Goal: Transaction & Acquisition: Purchase product/service

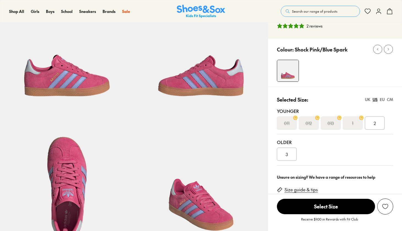
select select "*"
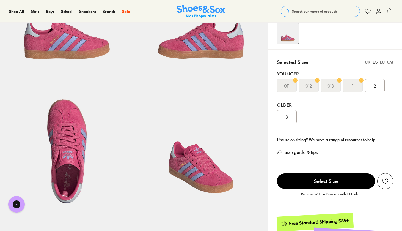
click at [279, 118] on div "3" at bounding box center [287, 116] width 20 height 13
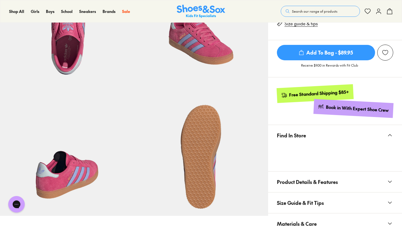
scroll to position [226, 0]
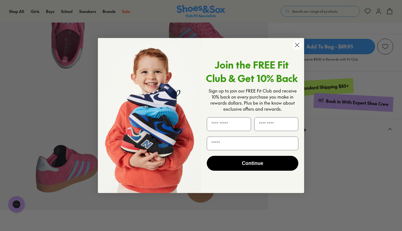
click at [295, 43] on icon "Close dialog" at bounding box center [297, 45] width 4 height 4
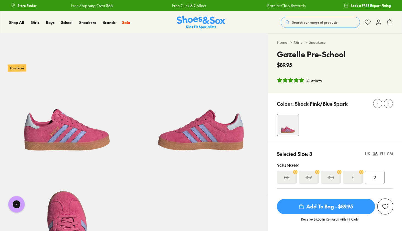
scroll to position [0, 0]
click at [316, 42] on link "Sneakers" at bounding box center [317, 42] width 16 height 6
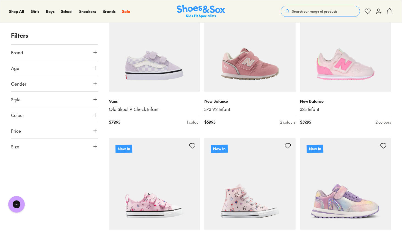
scroll to position [126, 0]
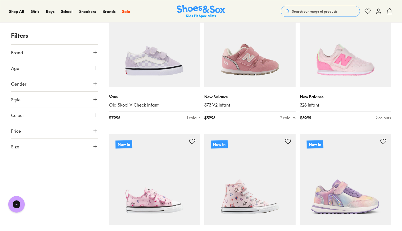
click at [93, 149] on button "Size" at bounding box center [54, 146] width 87 height 15
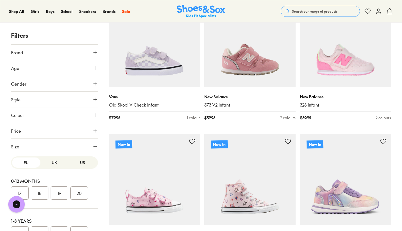
click at [79, 159] on button "US" at bounding box center [82, 162] width 28 height 10
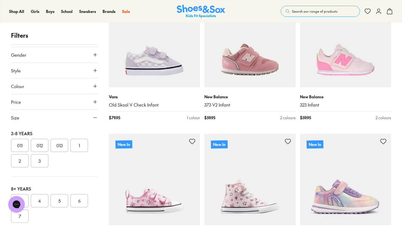
scroll to position [128, 0]
click at [22, 187] on button "3" at bounding box center [20, 186] width 18 height 13
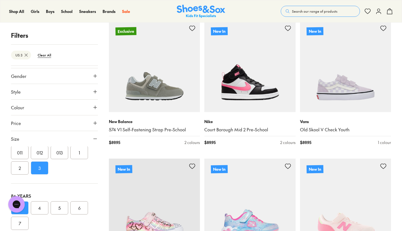
scroll to position [937, 0]
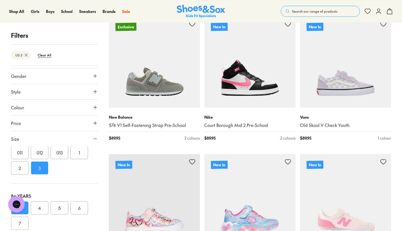
click at [40, 210] on button "4" at bounding box center [40, 207] width 18 height 13
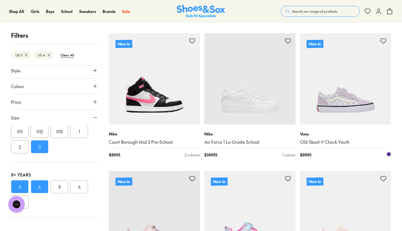
scroll to position [1198, 0]
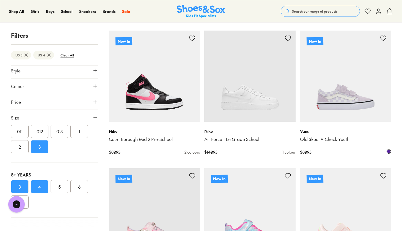
click at [353, 95] on img at bounding box center [345, 76] width 91 height 91
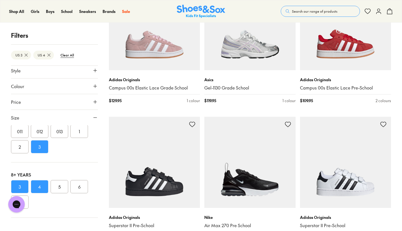
scroll to position [1942, 0]
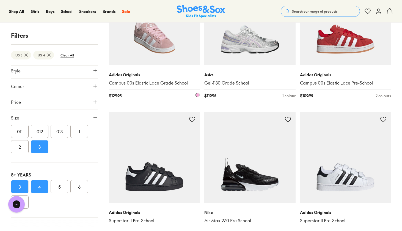
click at [128, 80] on link "Campus 00s Elastic Lace Grade School" at bounding box center [154, 83] width 91 height 6
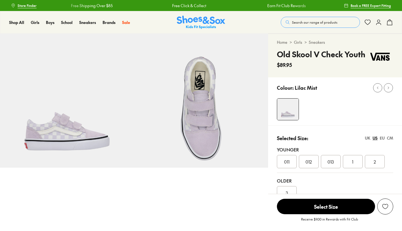
select select "*"
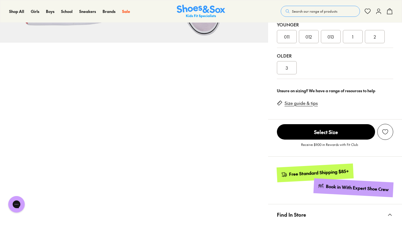
click at [291, 65] on div "3" at bounding box center [287, 67] width 20 height 13
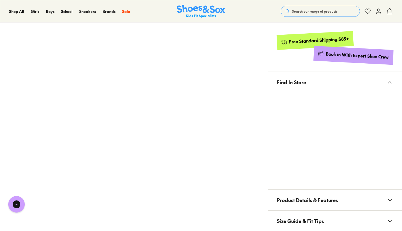
scroll to position [258, 0]
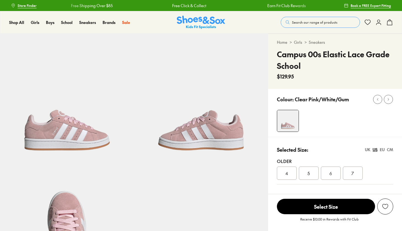
select select "*"
click at [285, 172] on span "4" at bounding box center [286, 173] width 3 height 7
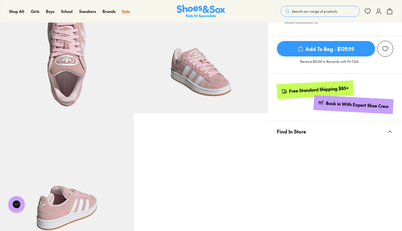
scroll to position [191, 0]
